Goal: Task Accomplishment & Management: Use online tool/utility

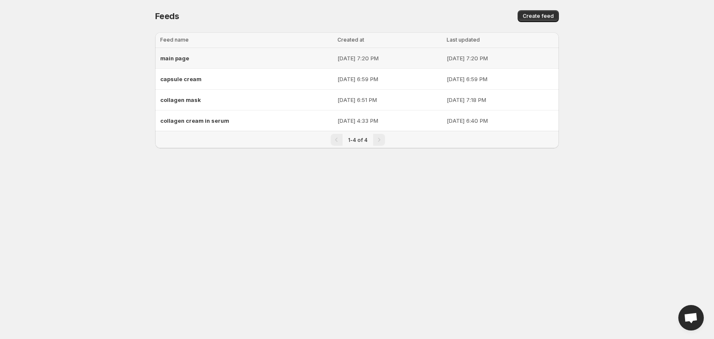
click at [178, 59] on span "main page" at bounding box center [174, 58] width 29 height 7
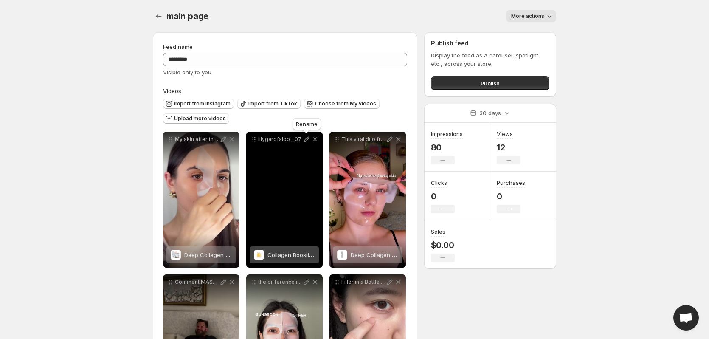
click at [306, 140] on icon at bounding box center [306, 139] width 8 height 8
click at [292, 223] on div "lilygarofaloo__07" at bounding box center [284, 200] width 76 height 136
click at [306, 141] on icon at bounding box center [306, 139] width 8 height 8
click at [270, 138] on p "lilygarofaloo__07" at bounding box center [280, 139] width 44 height 7
click at [293, 139] on p "lilygarofaloo__07" at bounding box center [280, 139] width 44 height 7
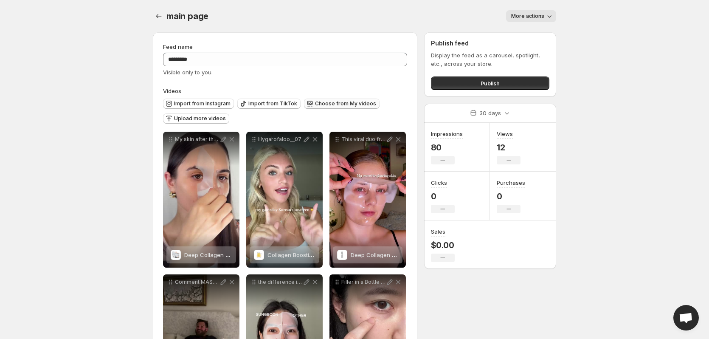
click at [336, 105] on span "Choose from My videos" at bounding box center [345, 103] width 61 height 7
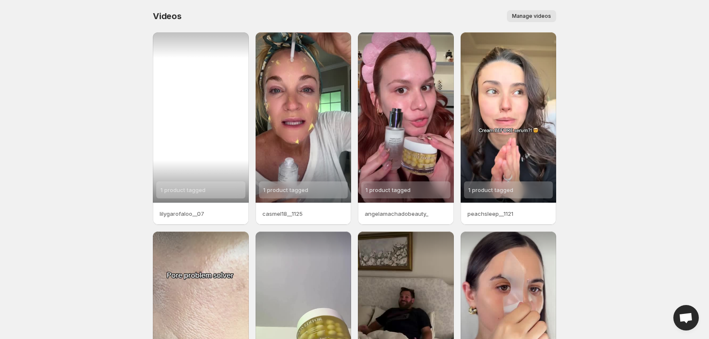
click at [213, 164] on div "1 product tagged" at bounding box center [201, 117] width 96 height 170
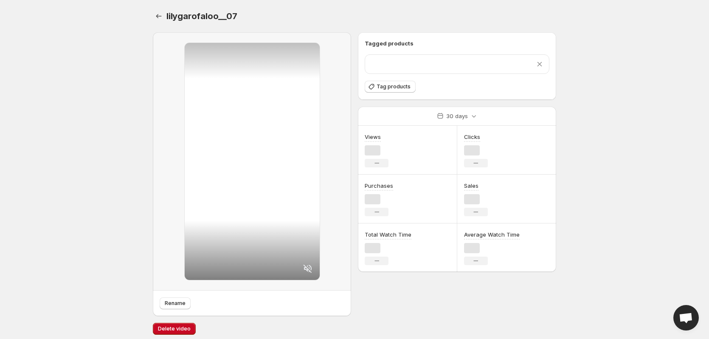
click at [212, 191] on div at bounding box center [252, 161] width 135 height 237
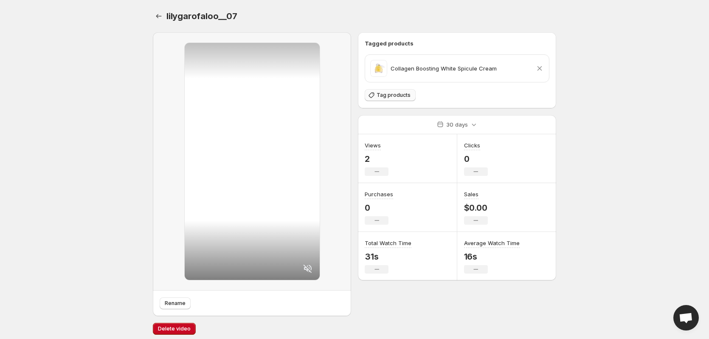
click at [389, 96] on span "Tag products" at bounding box center [394, 95] width 34 height 7
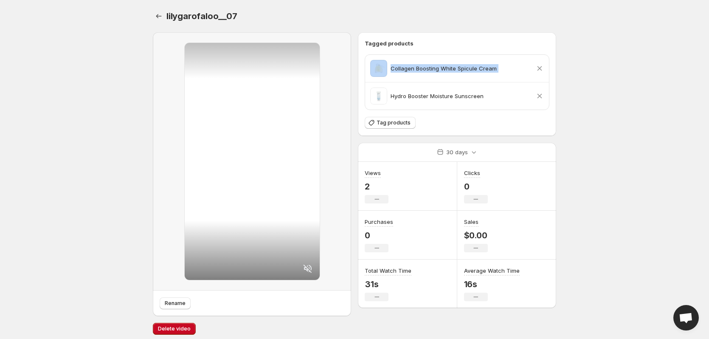
click at [542, 67] on icon at bounding box center [540, 68] width 8 height 8
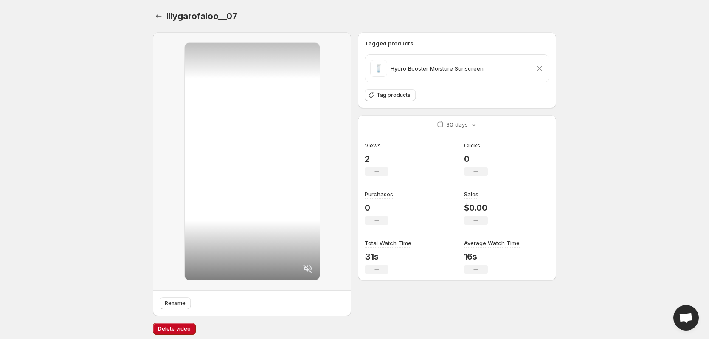
scroll to position [4, 0]
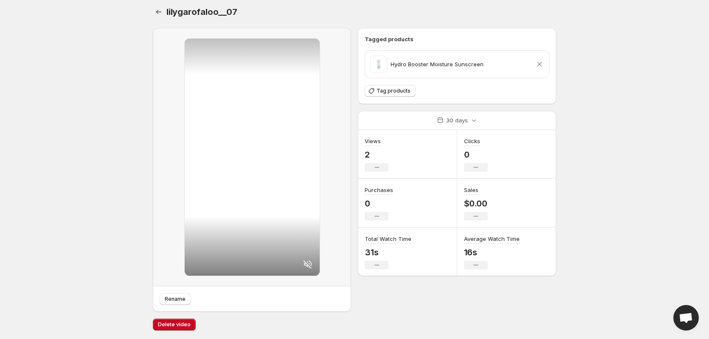
click at [484, 311] on div "Tagged products Hydro Booster Moisture Sunscreen Remove product Tag products 30…" at bounding box center [457, 170] width 198 height 284
click at [175, 299] on span "Rename" at bounding box center [175, 299] width 21 height 7
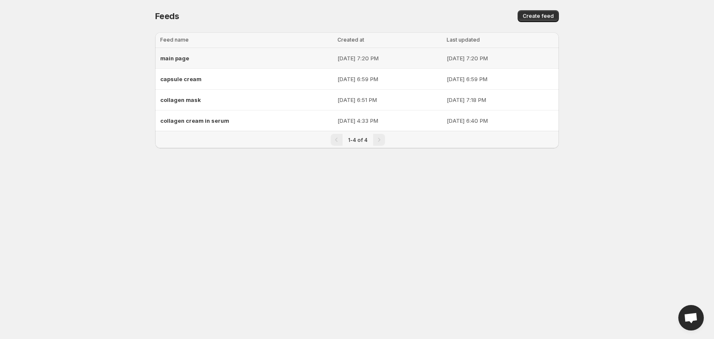
click at [234, 62] on div "main page" at bounding box center [246, 58] width 172 height 15
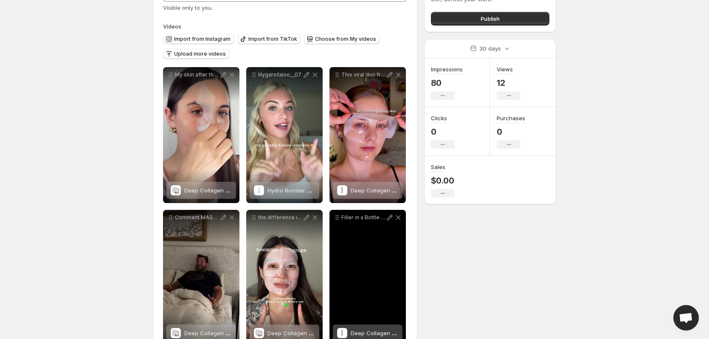
scroll to position [107, 0]
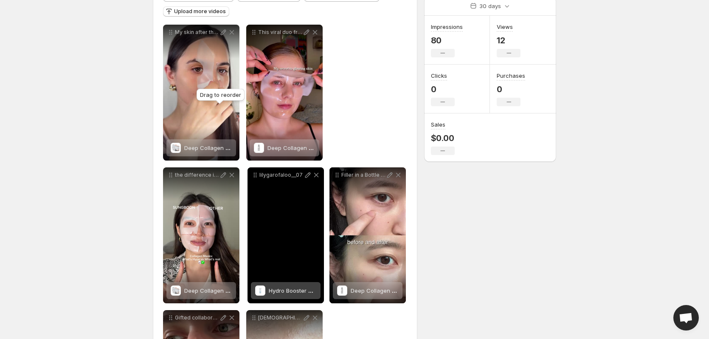
drag, startPoint x: 252, startPoint y: 31, endPoint x: 253, endPoint y: 173, distance: 142.7
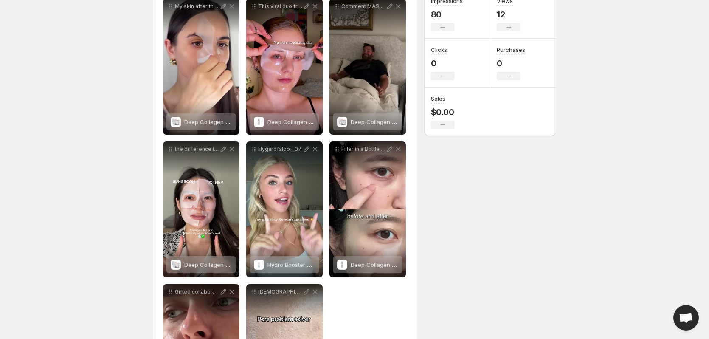
scroll to position [234, 0]
